Goal: Information Seeking & Learning: Learn about a topic

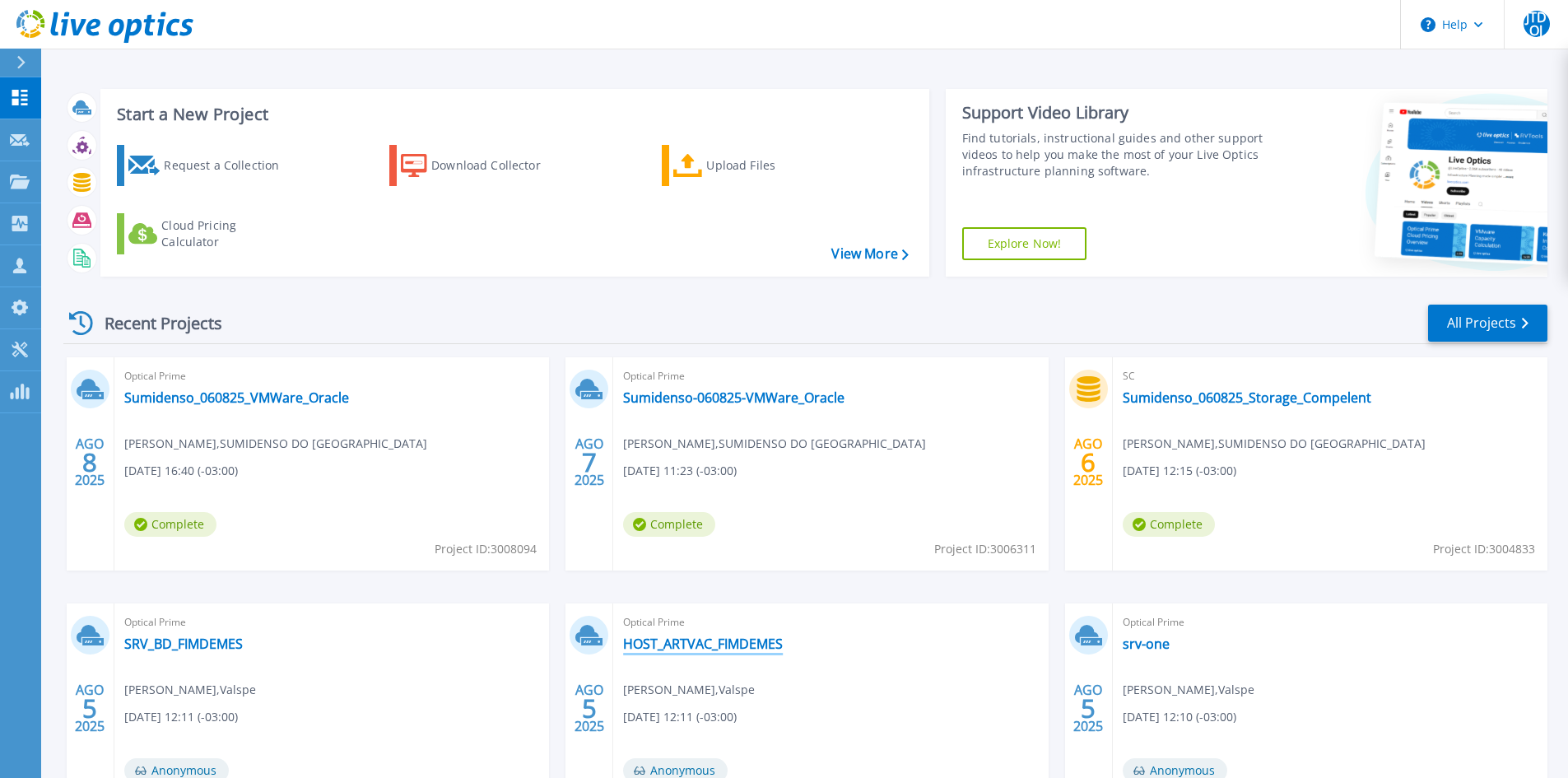
drag, startPoint x: 703, startPoint y: 641, endPoint x: 689, endPoint y: 642, distance: 14.0
click at [703, 641] on link "HOST_ARTVAC_FIMDEMES" at bounding box center [703, 644] width 160 height 17
click at [192, 641] on link "SRV_BD_FIMDEMES" at bounding box center [184, 644] width 119 height 17
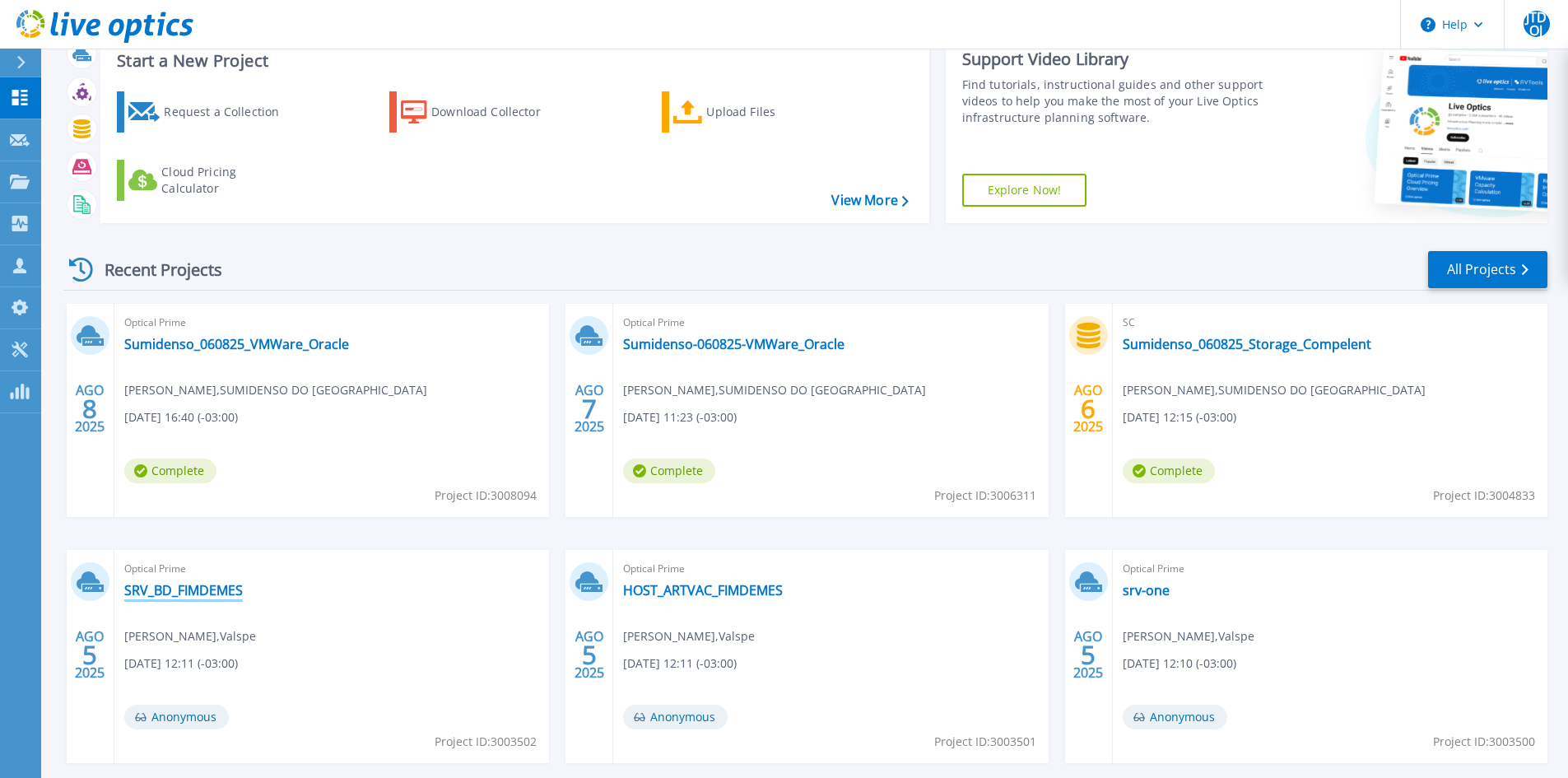
scroll to position [82, 0]
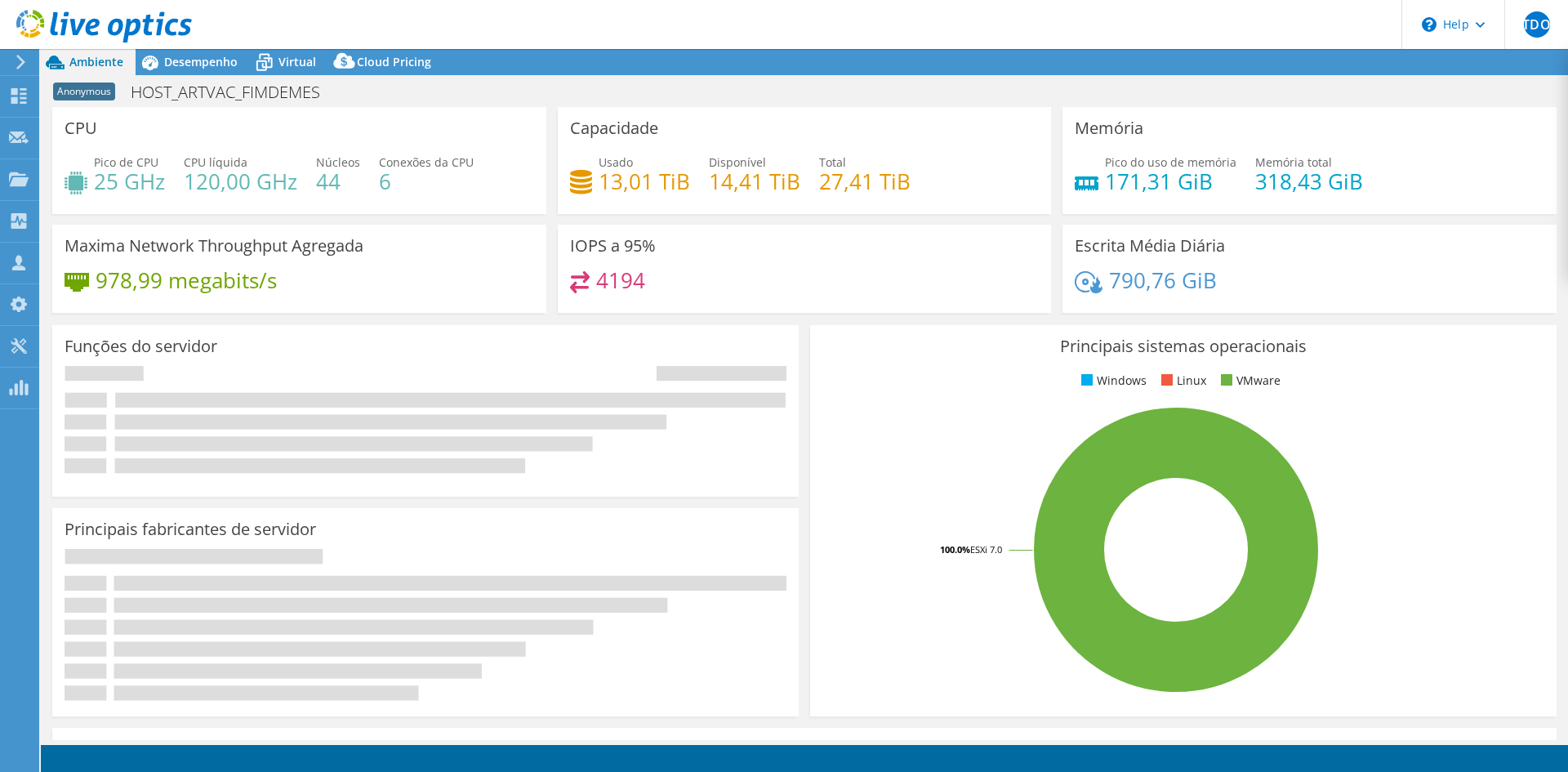
click at [186, 51] on div at bounding box center [95, 27] width 192 height 55
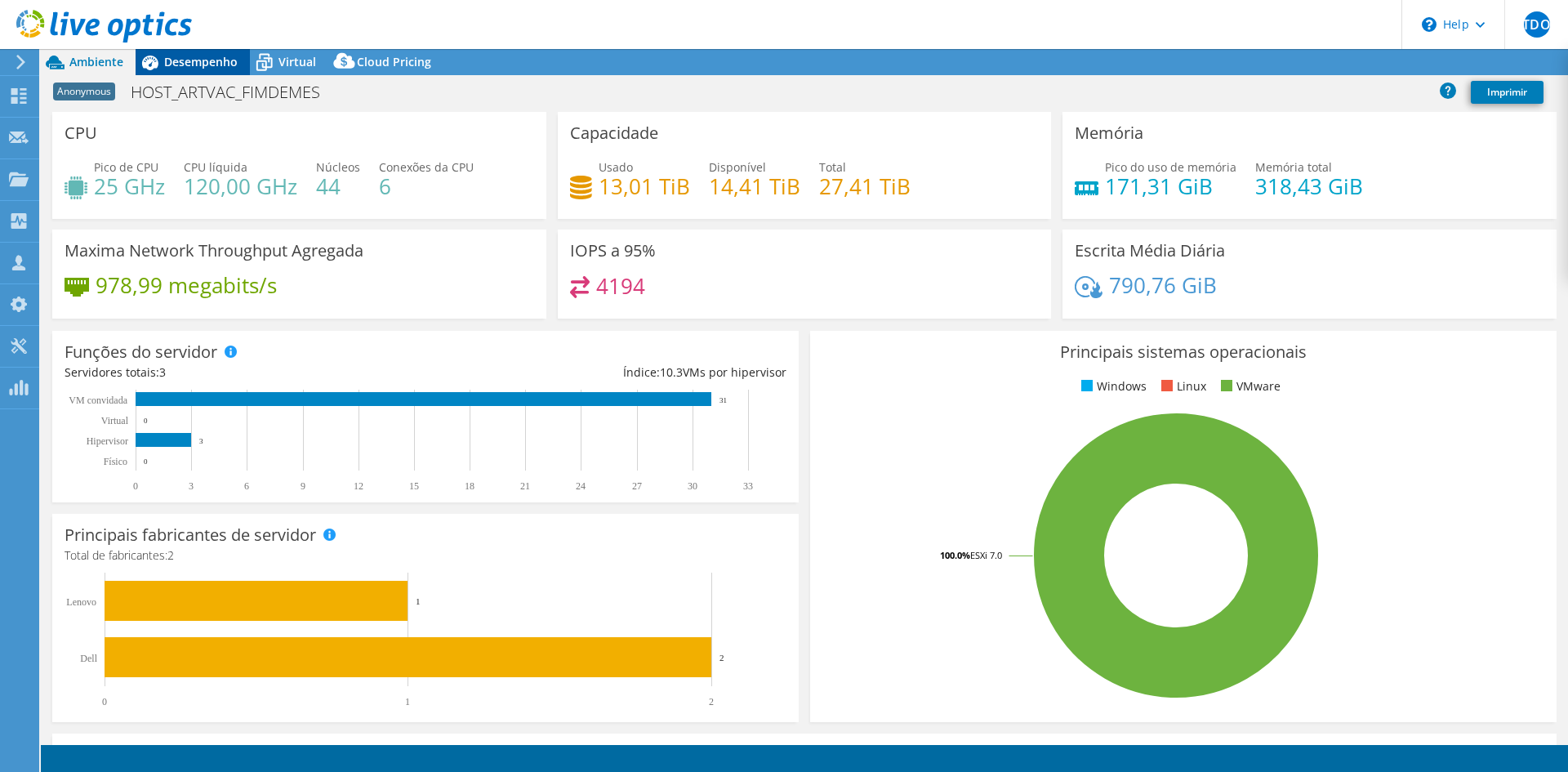
click at [187, 56] on span "Desempenho" at bounding box center [201, 61] width 74 height 16
select select "USD"
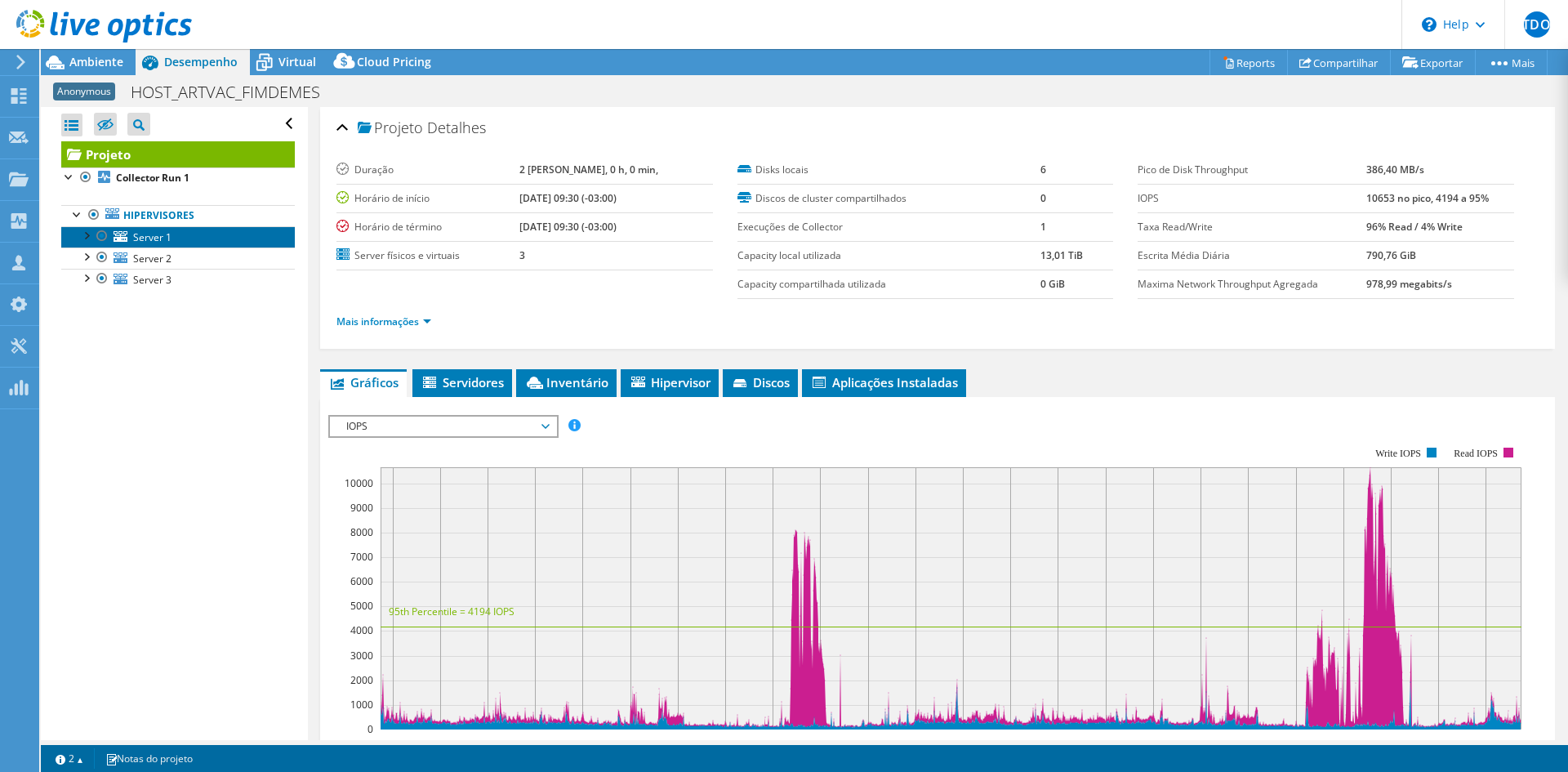
click at [154, 241] on span "Server 1" at bounding box center [152, 237] width 38 height 14
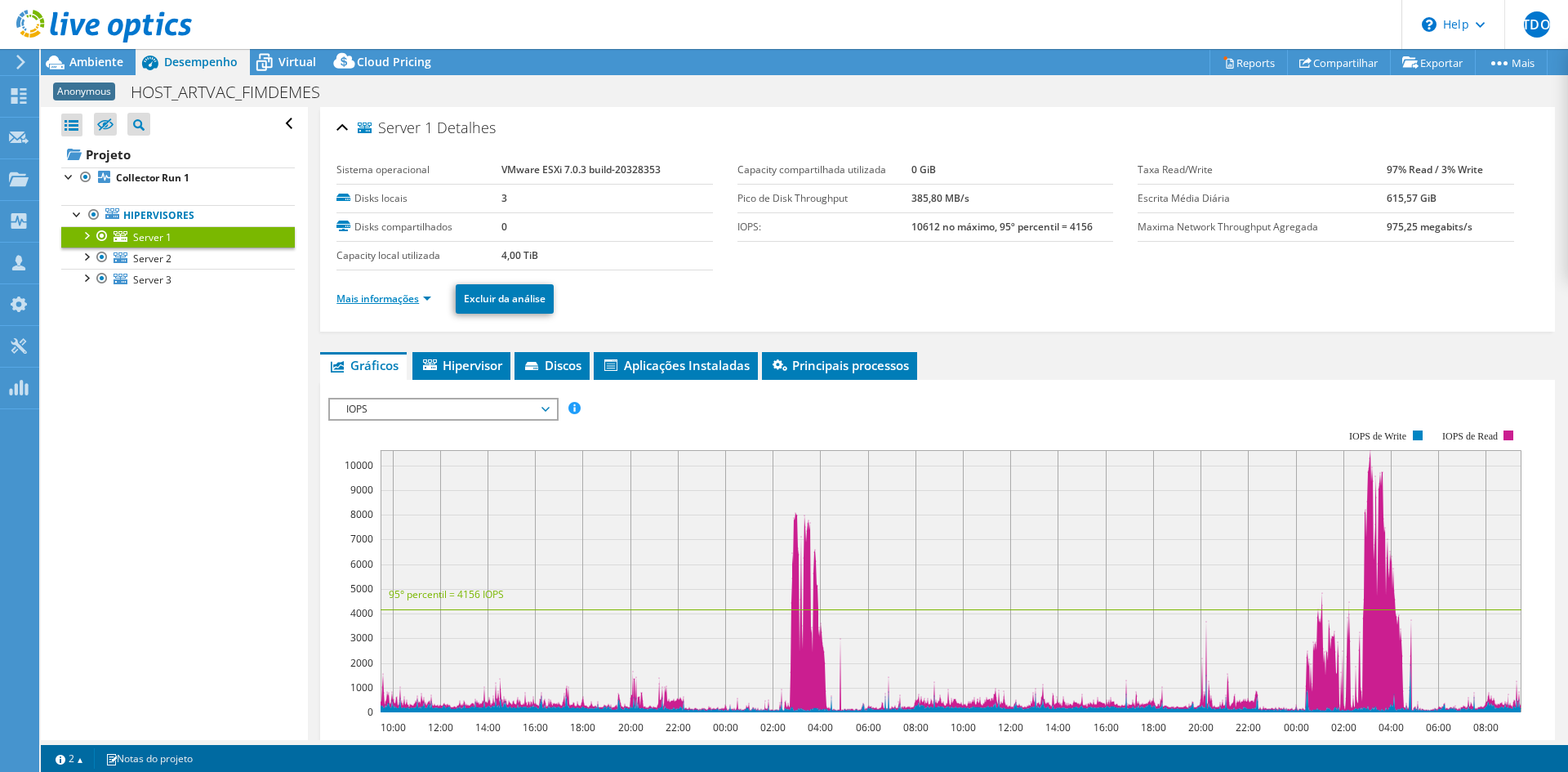
click at [417, 298] on link "Mais informações" at bounding box center [383, 298] width 95 height 14
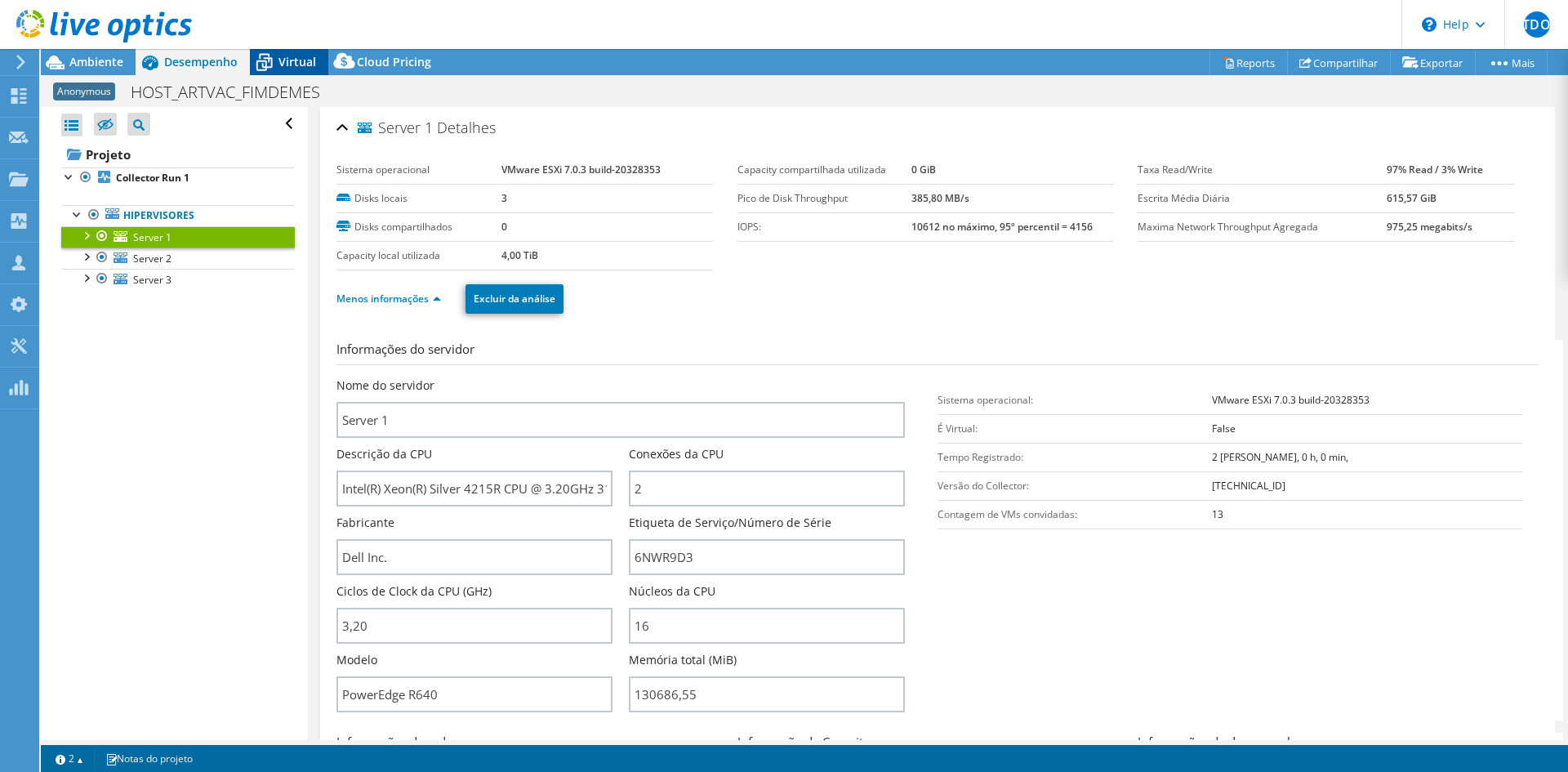
click at [294, 59] on span "Virtual" at bounding box center [296, 61] width 37 height 16
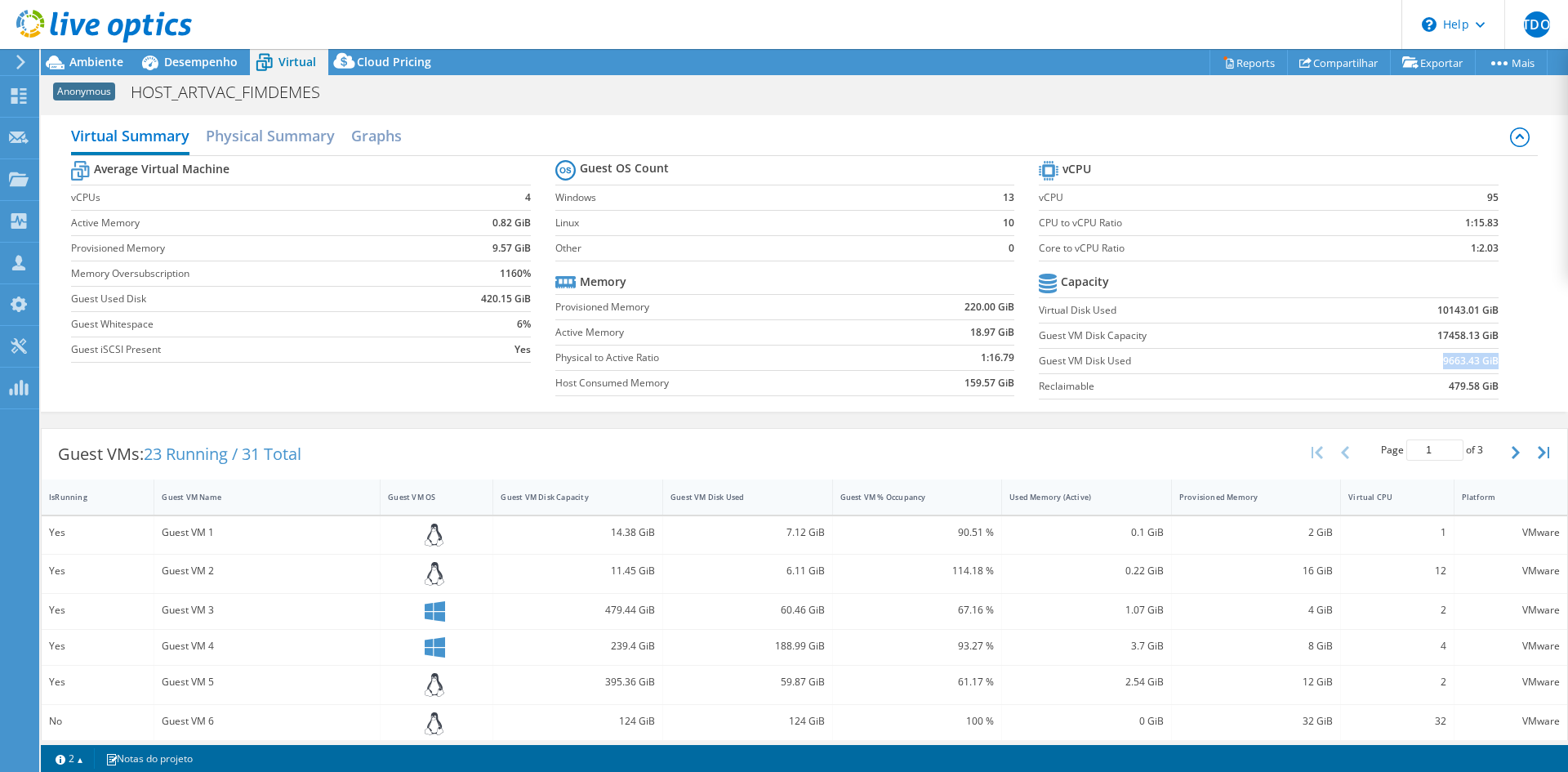
drag, startPoint x: 1432, startPoint y: 359, endPoint x: 1486, endPoint y: 358, distance: 54.0
click at [1486, 358] on b "9663.43 GiB" at bounding box center [1470, 361] width 56 height 17
click at [208, 61] on span "Desempenho" at bounding box center [201, 61] width 74 height 16
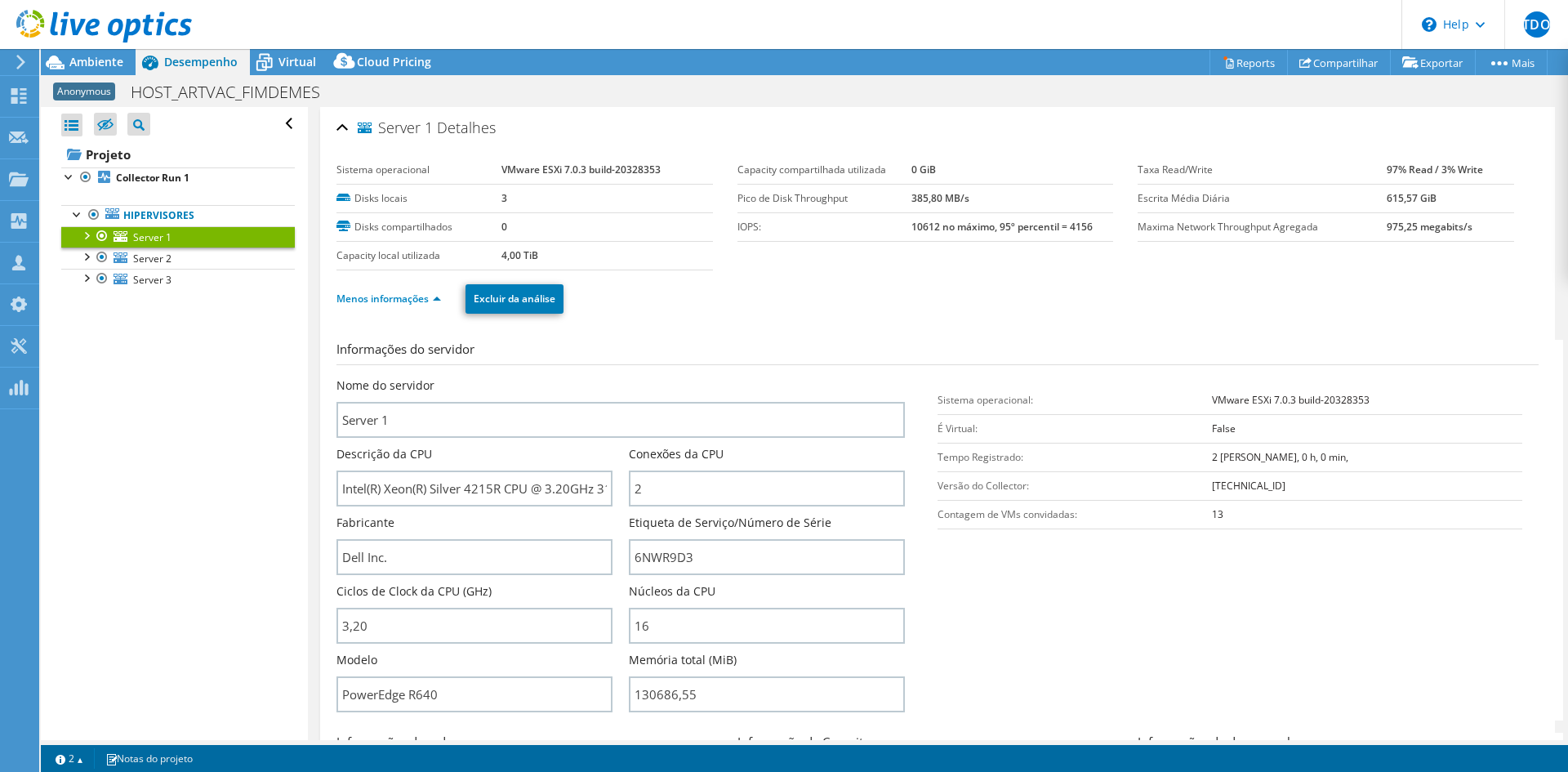
scroll to position [81, 0]
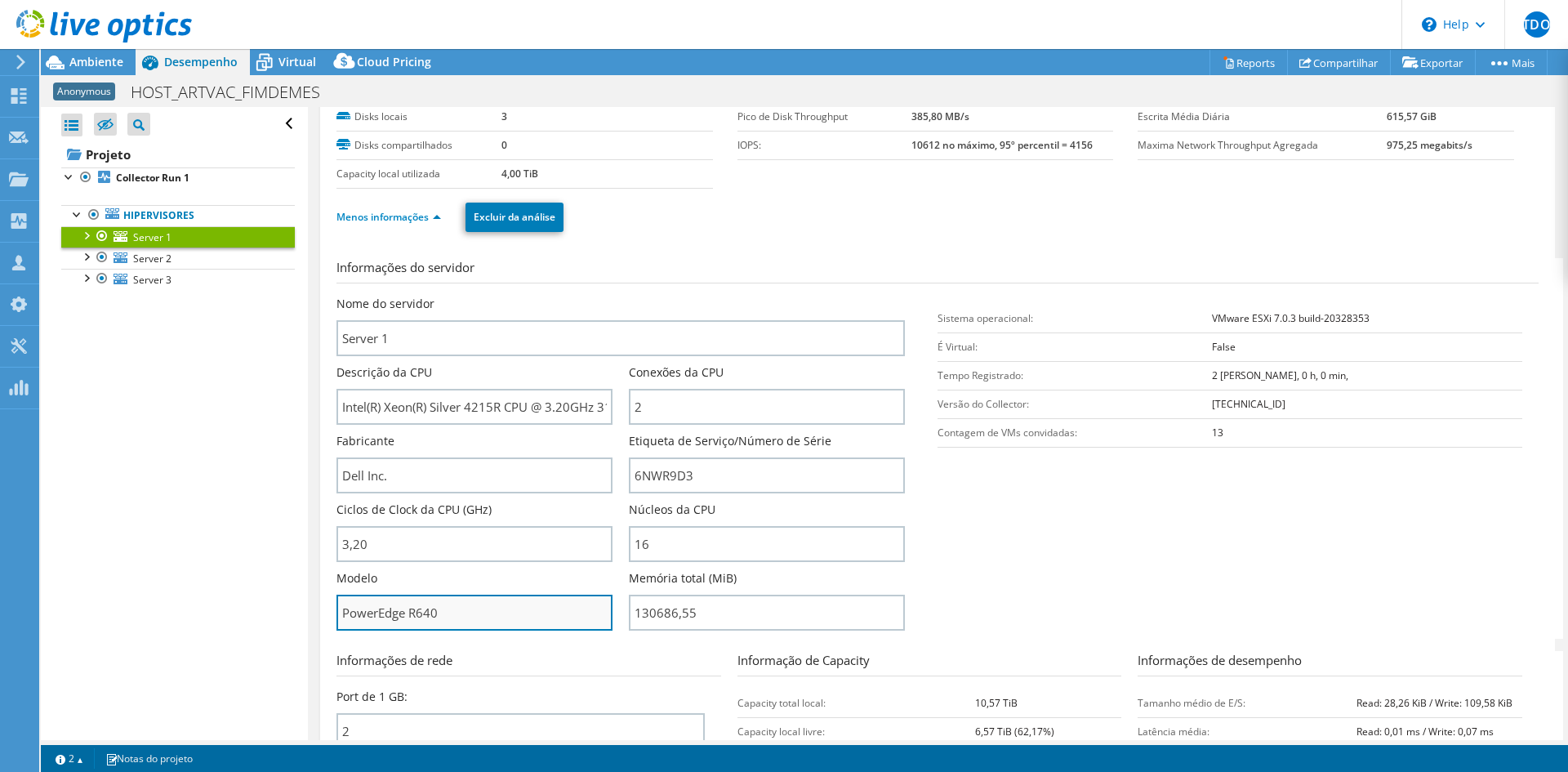
drag, startPoint x: 412, startPoint y: 615, endPoint x: 485, endPoint y: 613, distance: 73.0
click at [485, 613] on input "PowerEdge R640" at bounding box center [474, 612] width 276 height 36
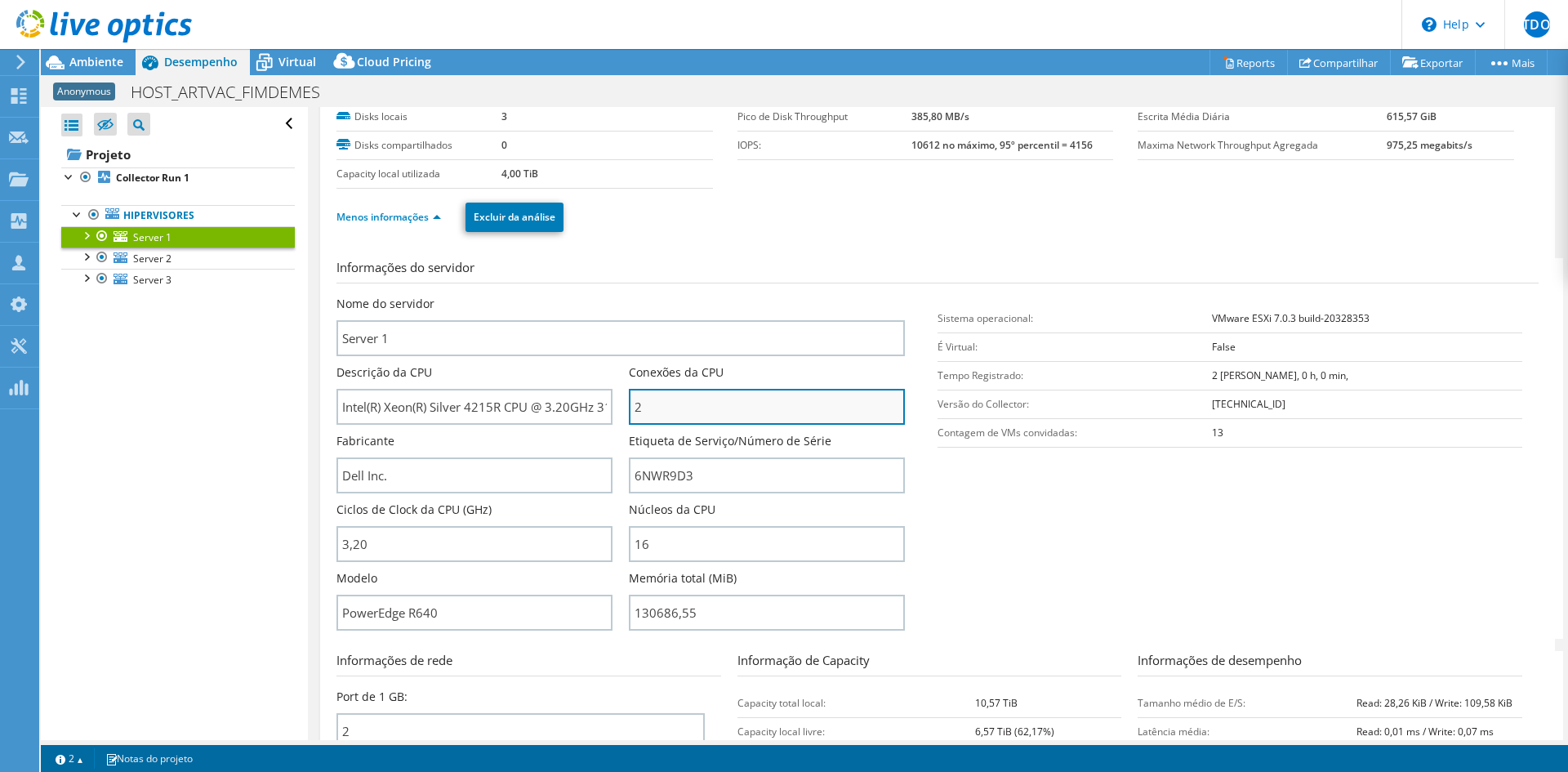
drag, startPoint x: 633, startPoint y: 408, endPoint x: 641, endPoint y: 408, distance: 8.0
click at [641, 408] on input "2" at bounding box center [767, 406] width 276 height 36
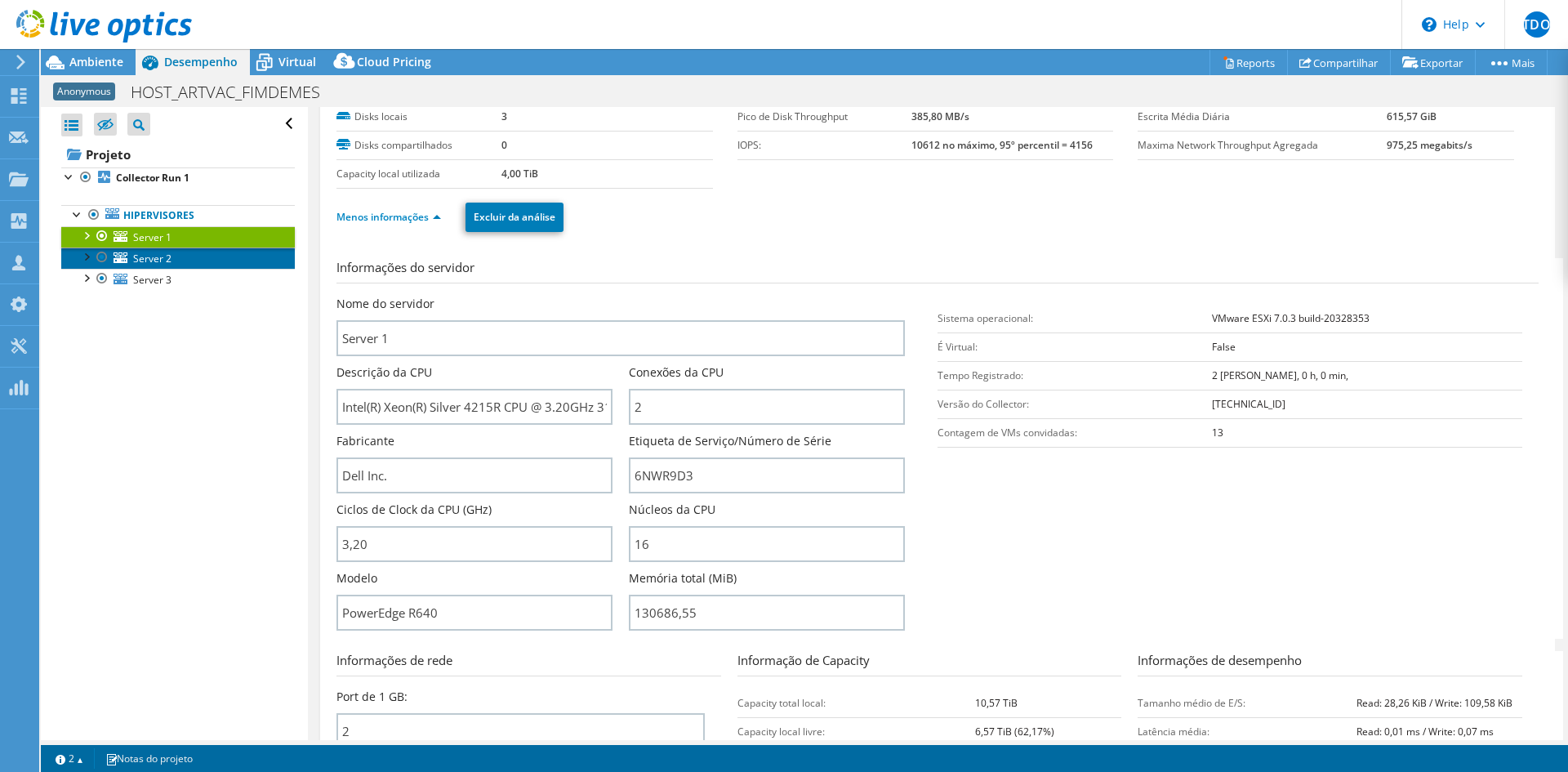
click at [149, 255] on span "Server 2" at bounding box center [152, 258] width 38 height 14
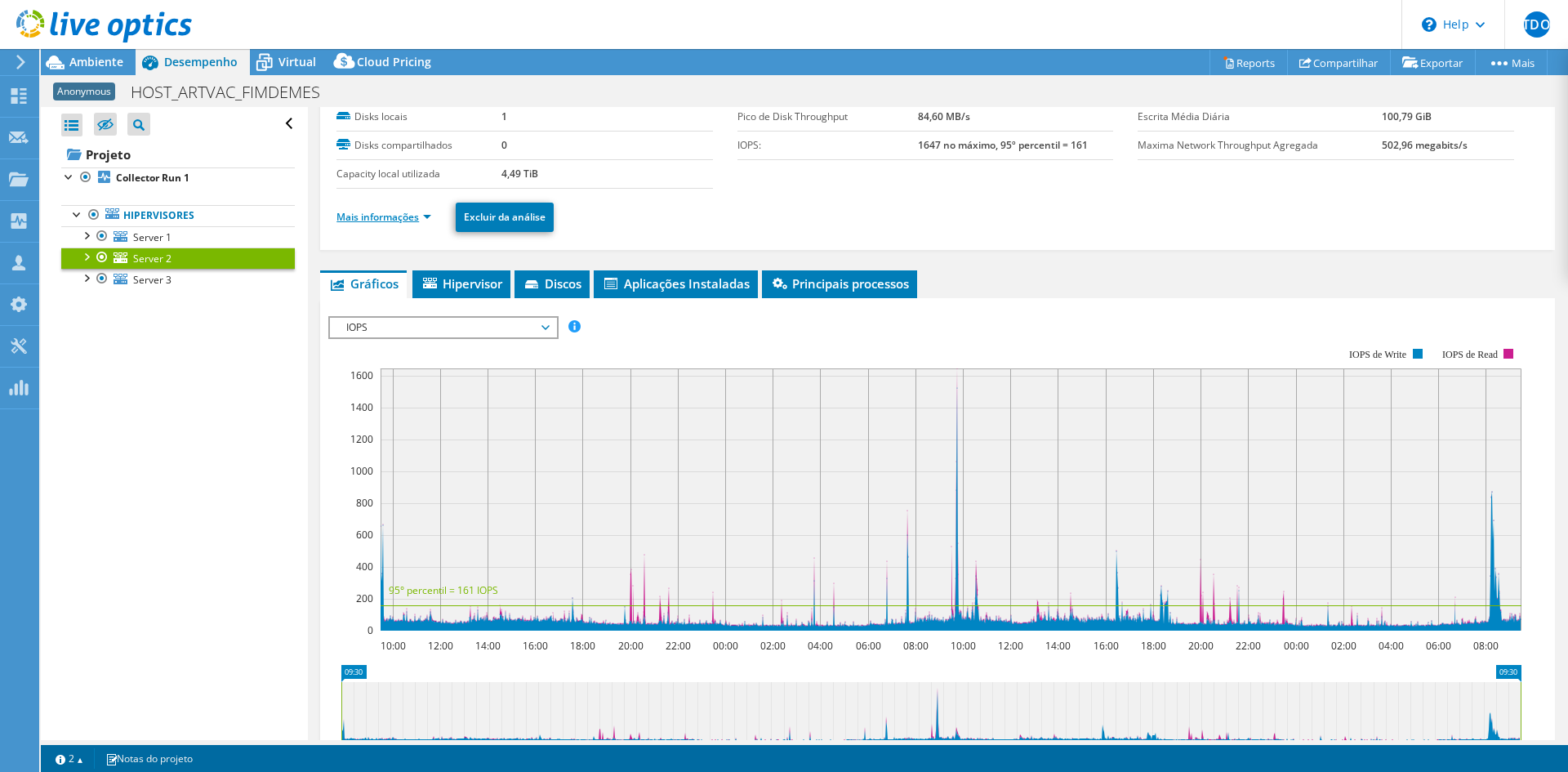
click at [405, 213] on link "Mais informações" at bounding box center [383, 217] width 95 height 14
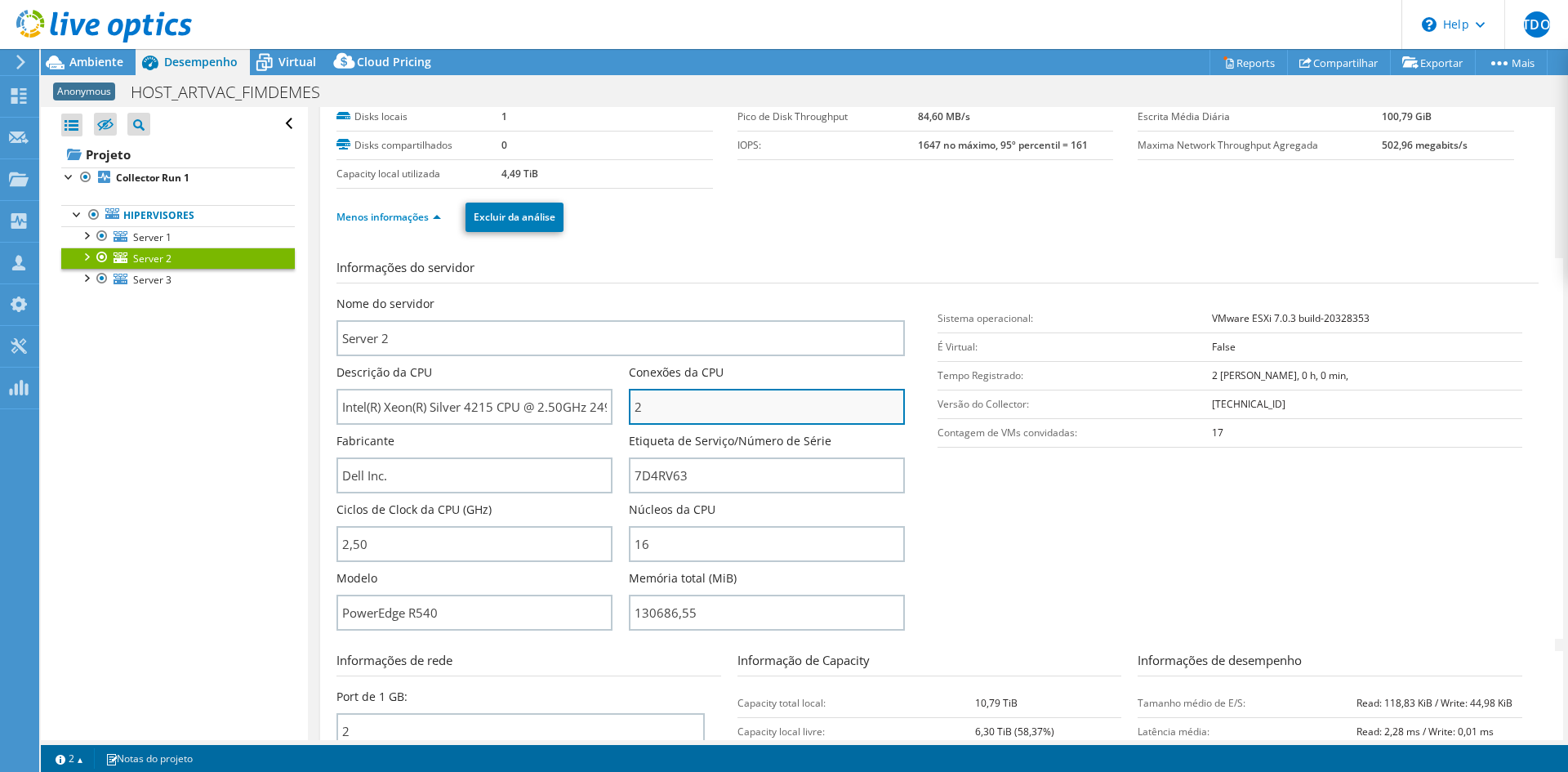
drag, startPoint x: 631, startPoint y: 408, endPoint x: 639, endPoint y: 409, distance: 8.1
click at [639, 409] on input "2" at bounding box center [767, 406] width 276 height 36
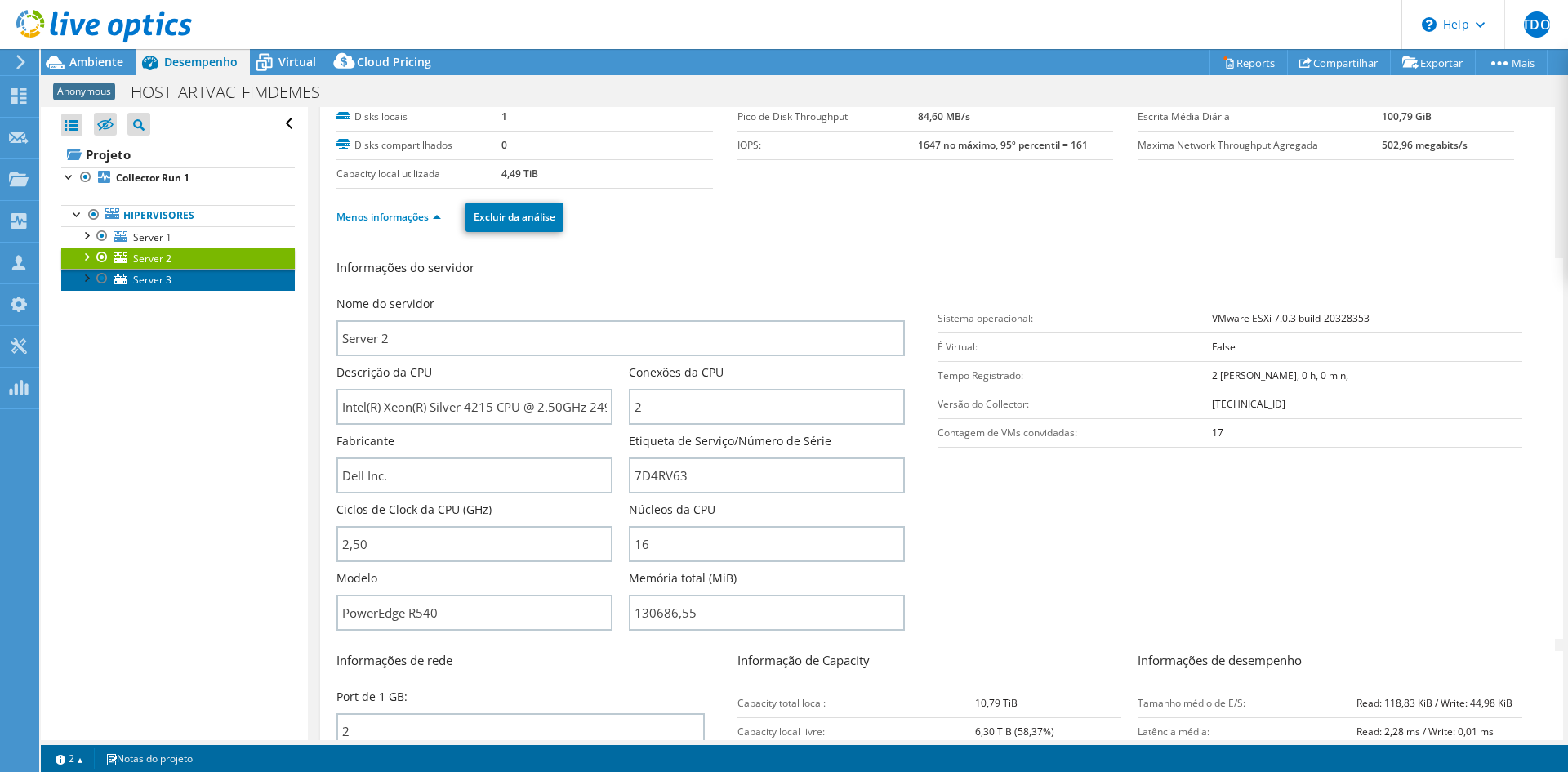
click at [134, 278] on span "Server 3" at bounding box center [152, 280] width 38 height 14
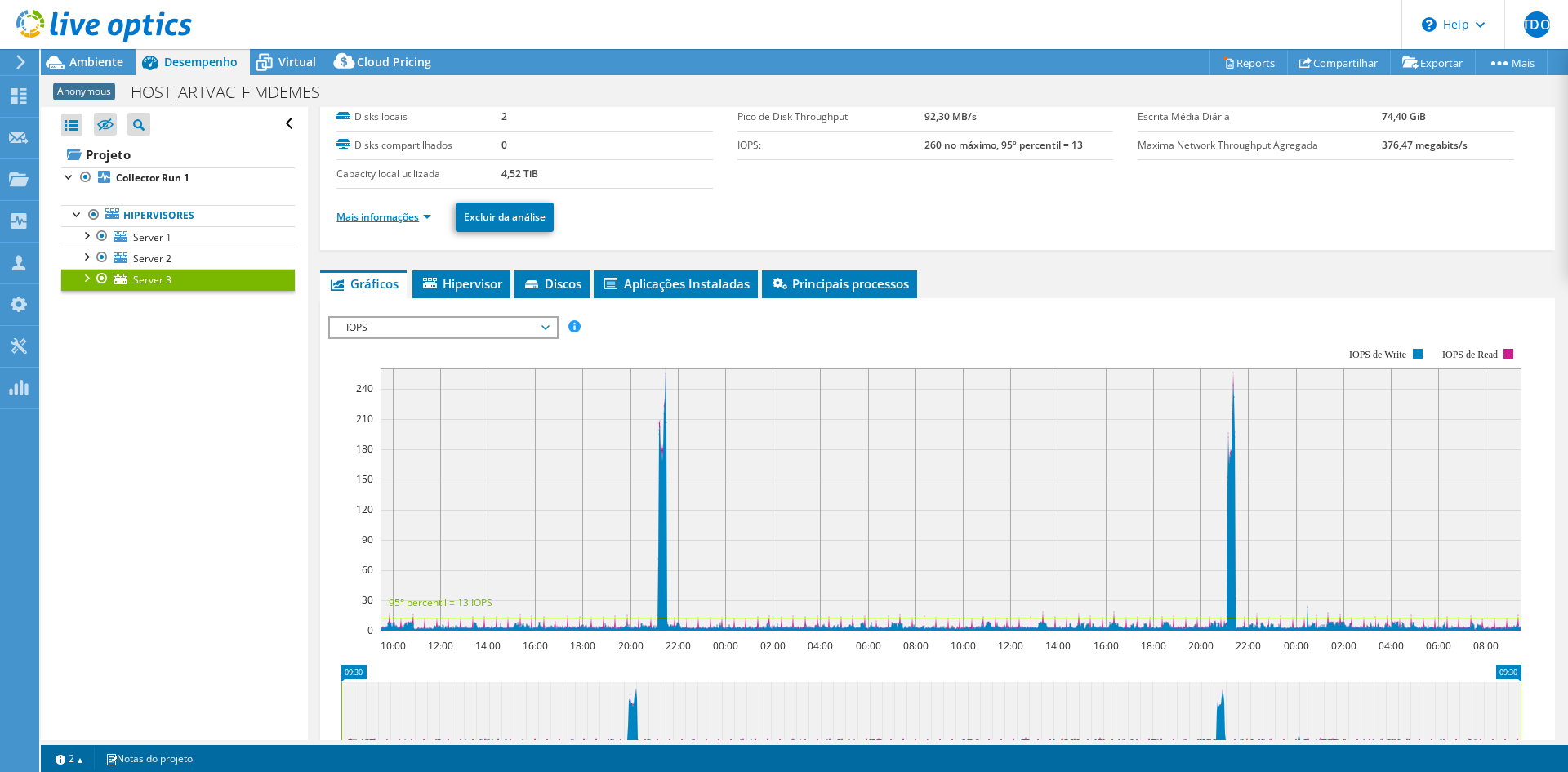
click at [391, 214] on link "Mais informações" at bounding box center [383, 217] width 95 height 14
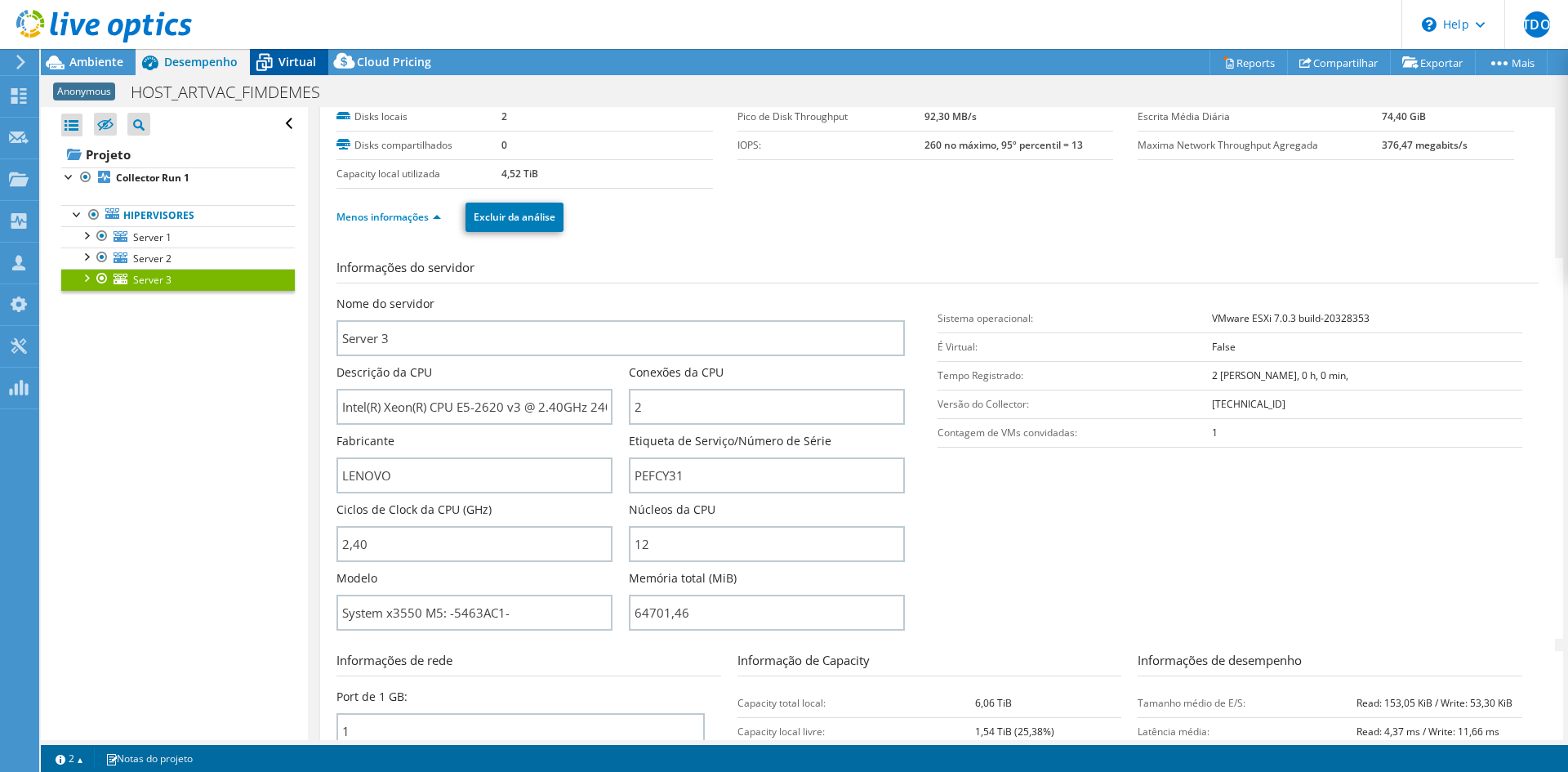
click at [290, 61] on span "Virtual" at bounding box center [296, 61] width 37 height 16
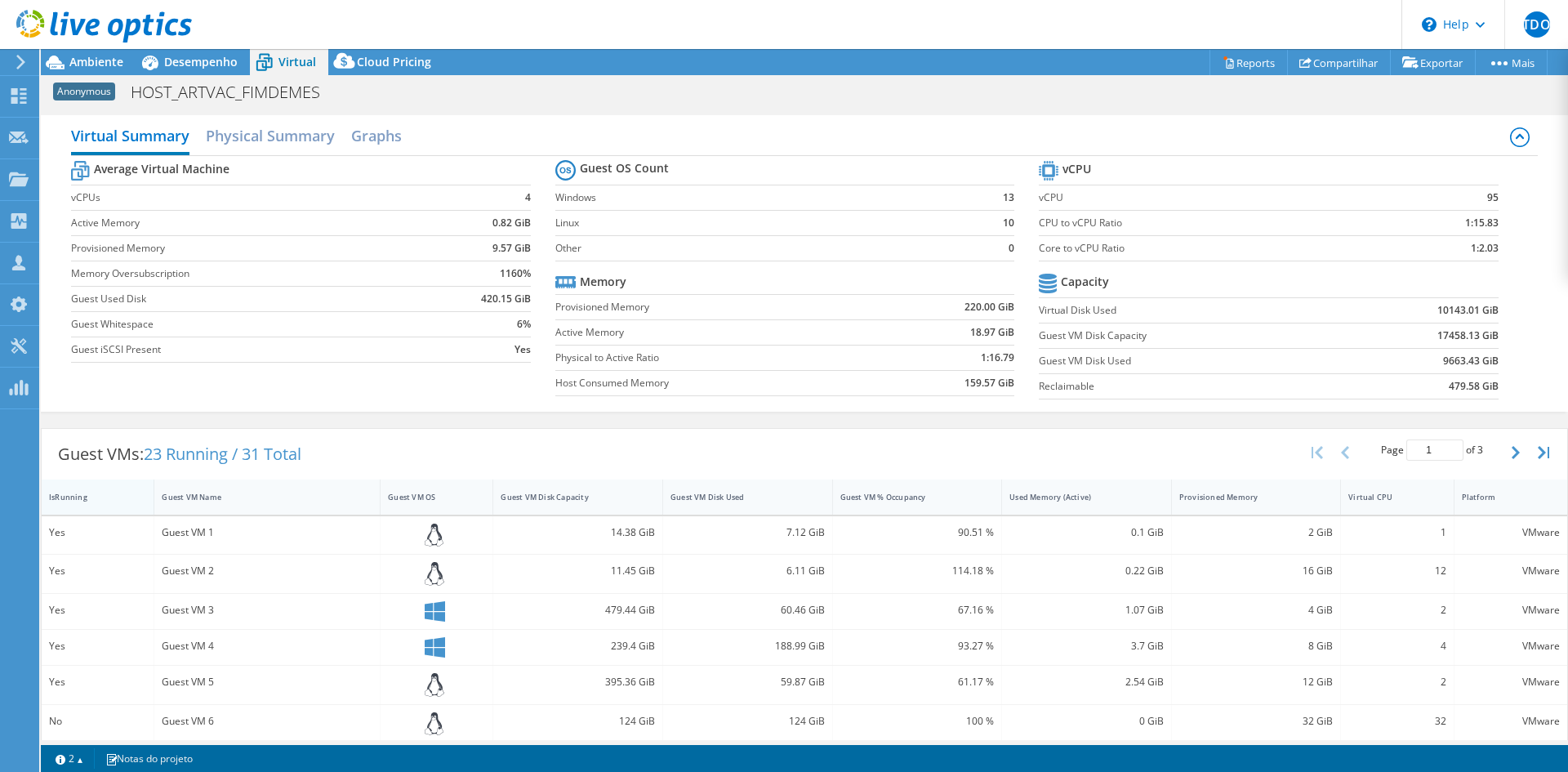
click at [85, 496] on div "IsRunning" at bounding box center [87, 496] width 77 height 11
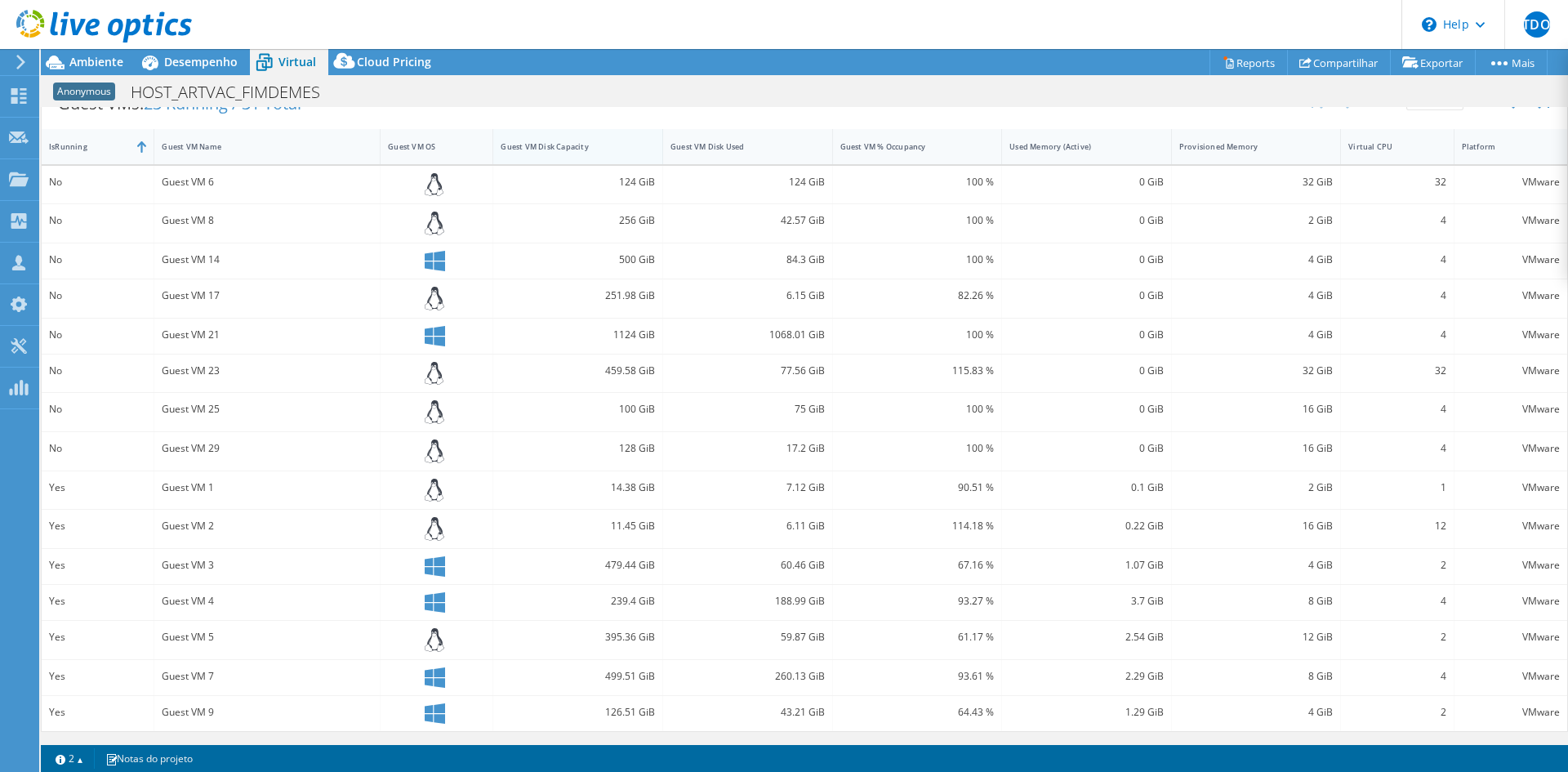
scroll to position [0, 0]
